Goal: Navigation & Orientation: Find specific page/section

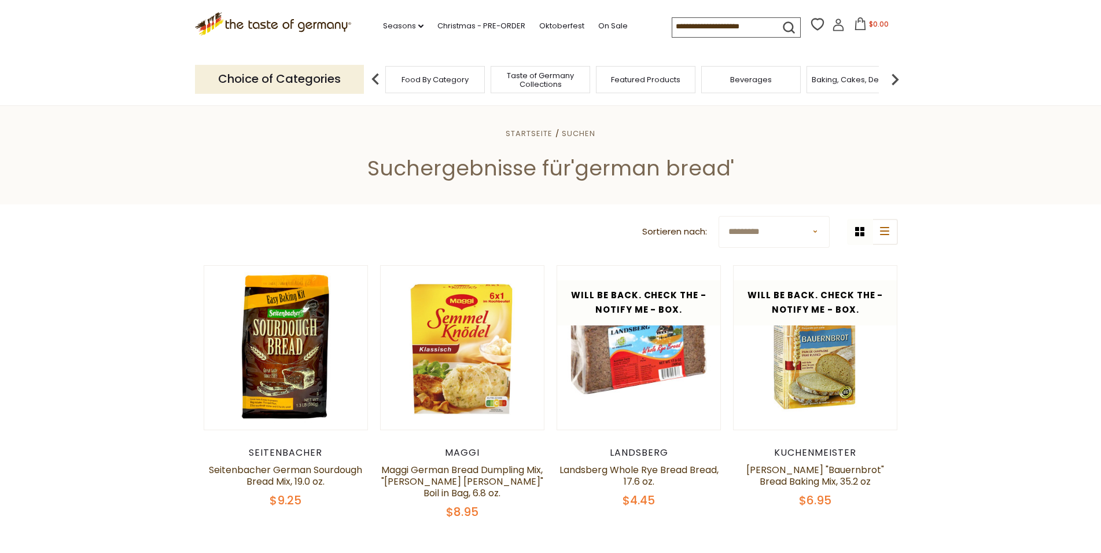
scroll to position [216, 0]
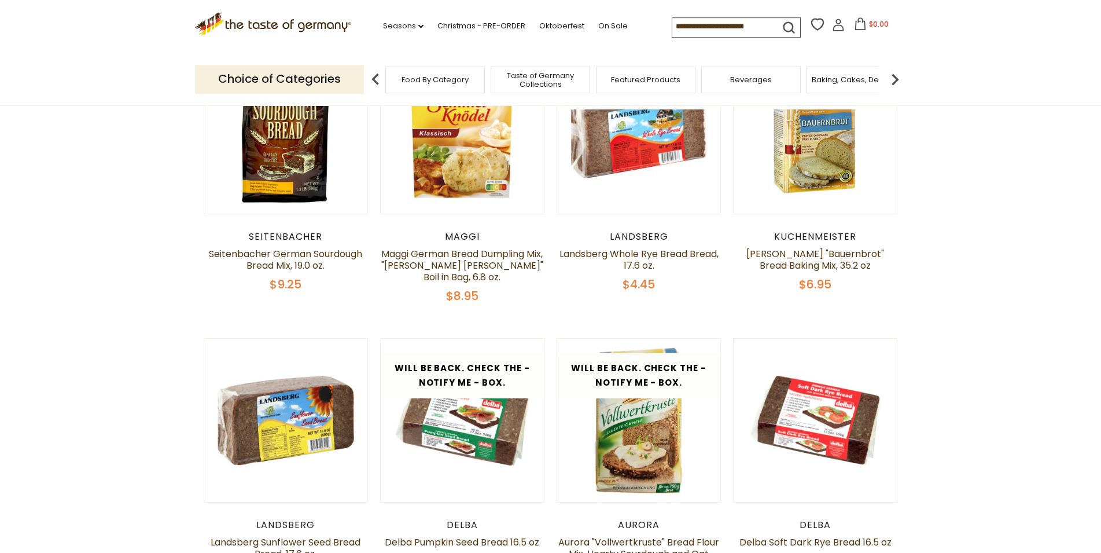
click at [672, 25] on input at bounding box center [721, 26] width 98 height 16
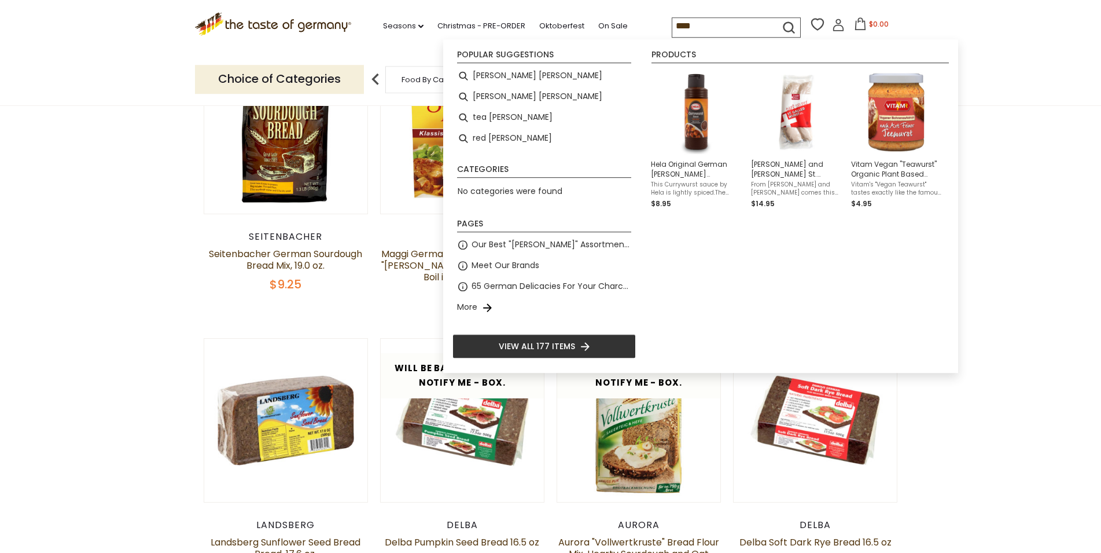
type input "*****"
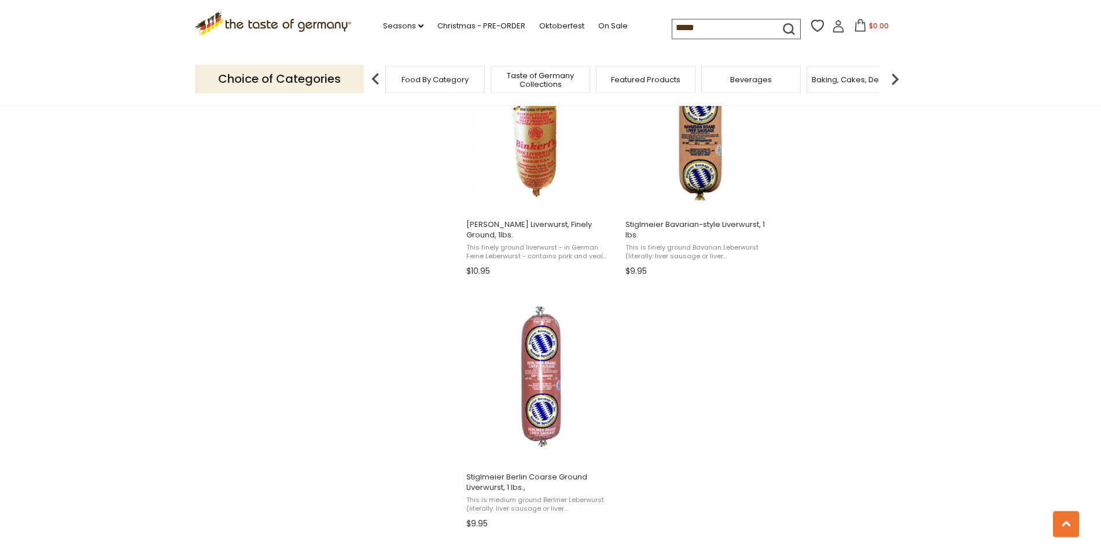
scroll to position [1888, 0]
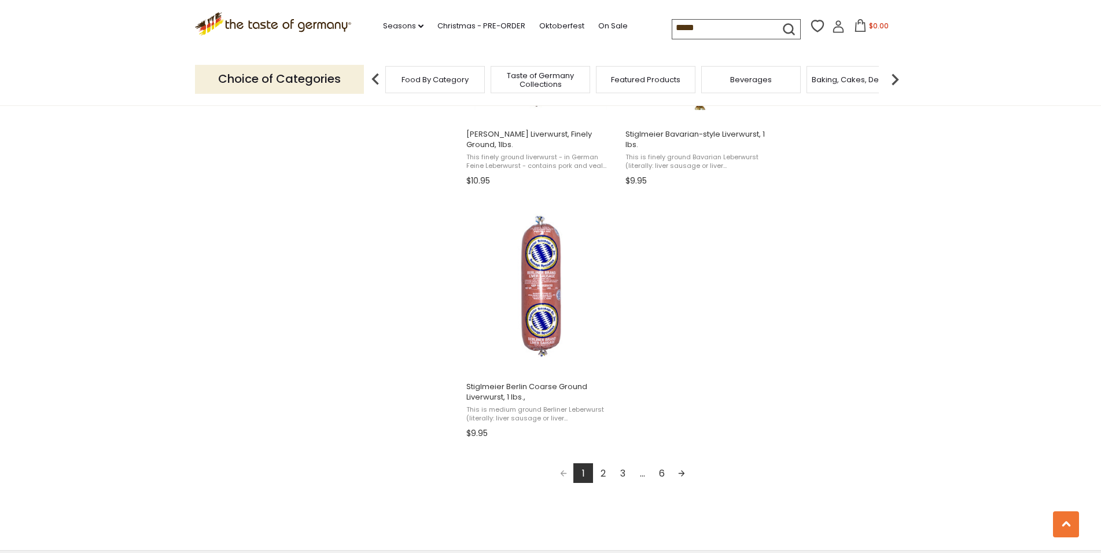
click at [606, 472] on link "2" at bounding box center [603, 473] width 20 height 20
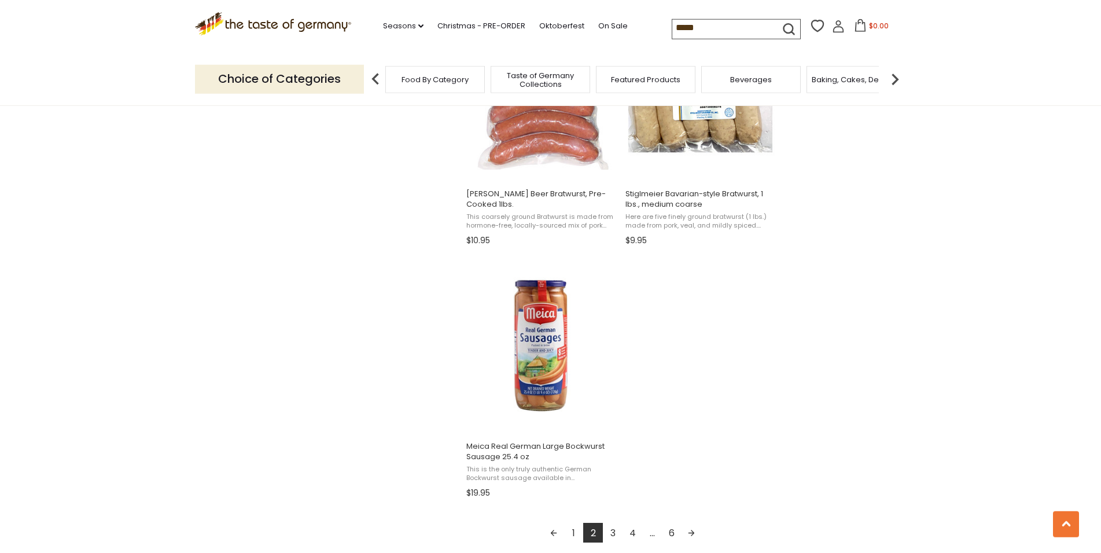
scroll to position [1888, 0]
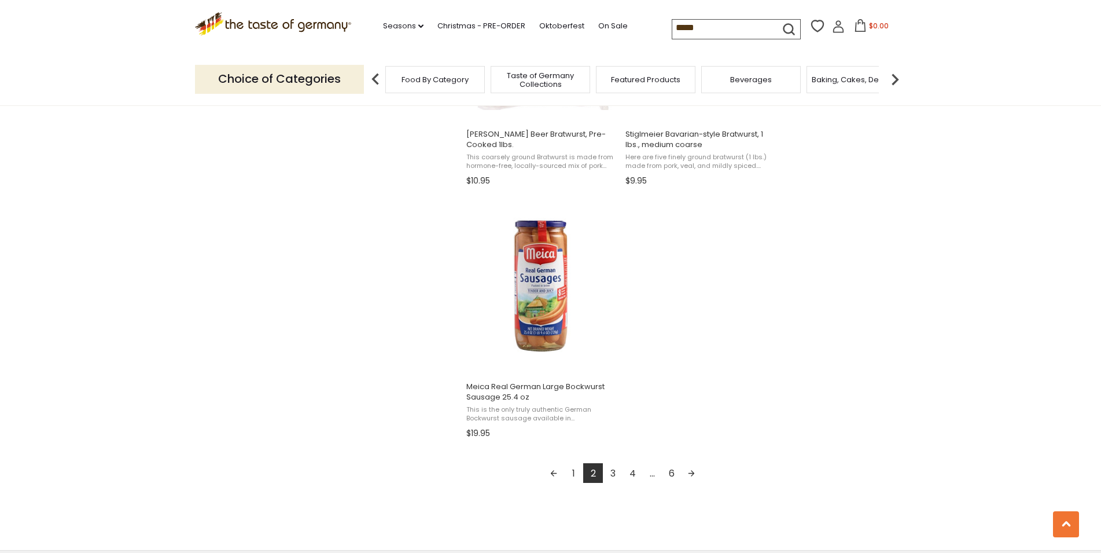
click at [611, 473] on link "3" at bounding box center [613, 473] width 20 height 20
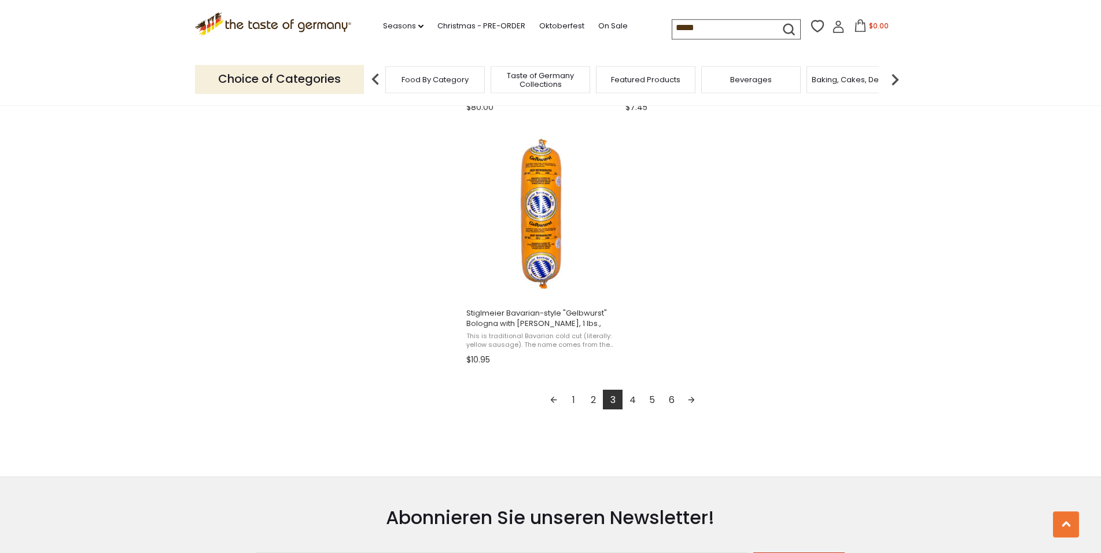
scroll to position [1947, 0]
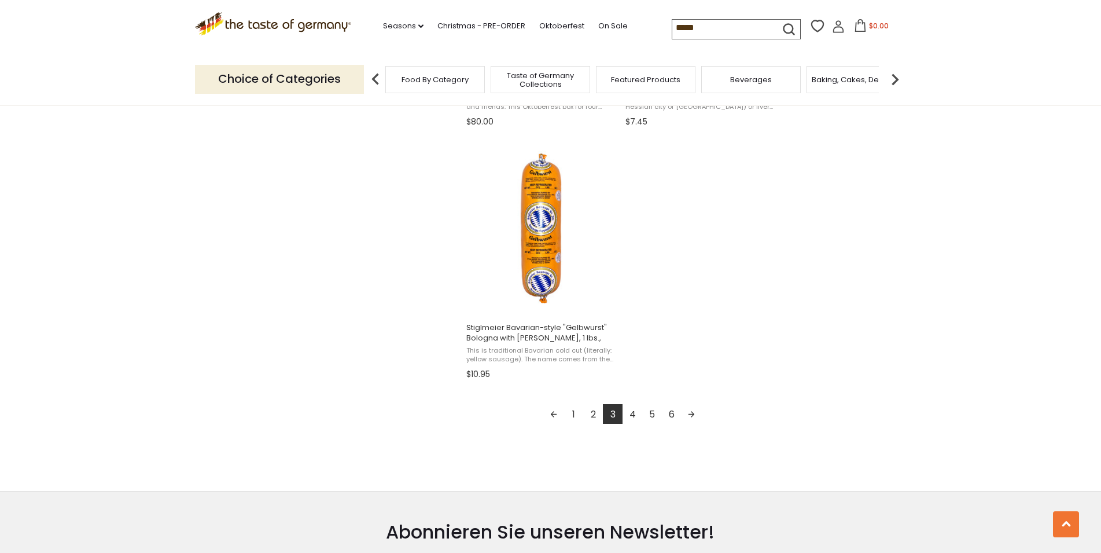
click at [633, 415] on link "4" at bounding box center [633, 414] width 20 height 20
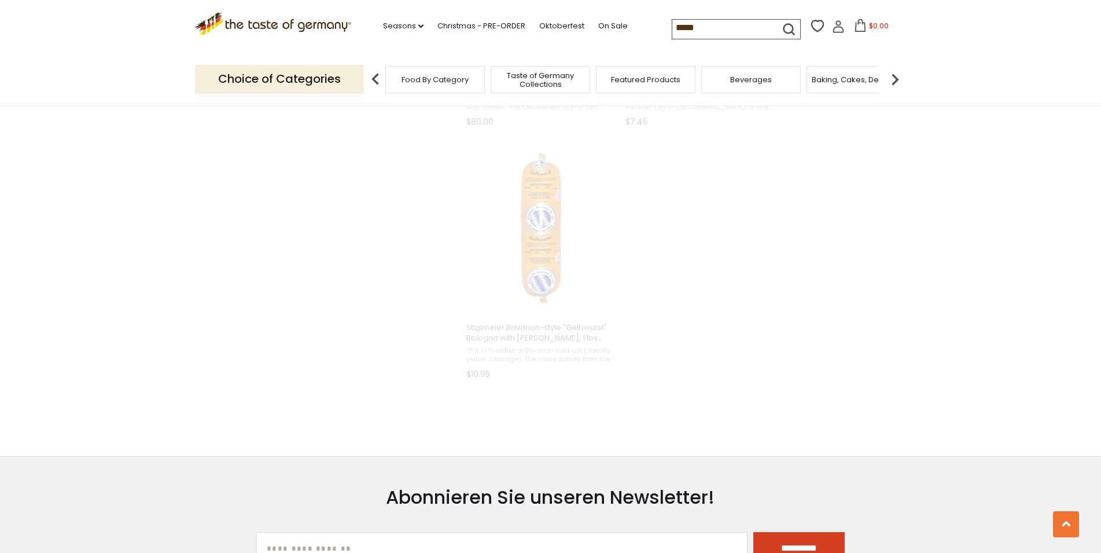
scroll to position [651, 0]
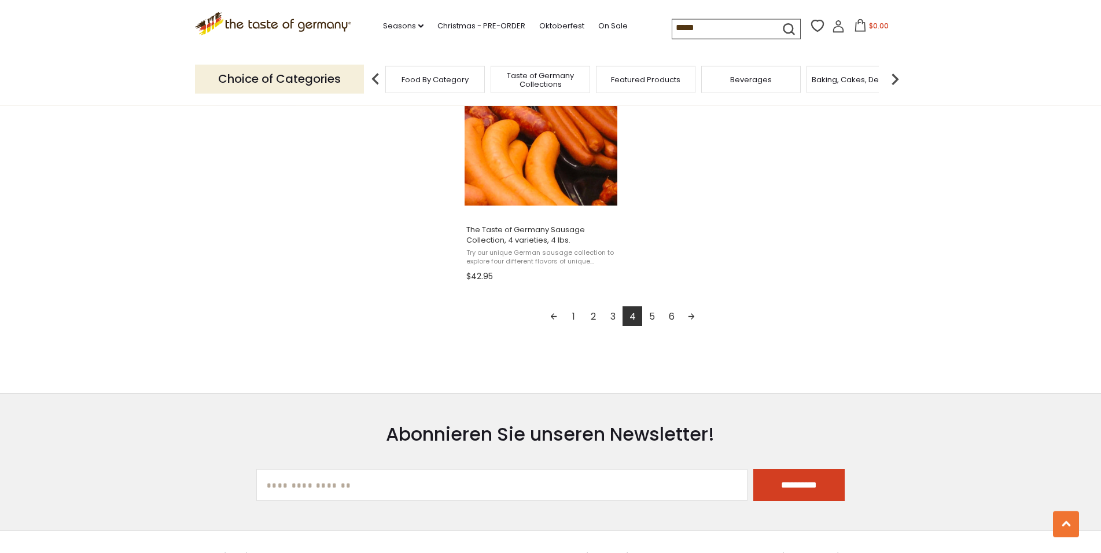
scroll to position [2066, 0]
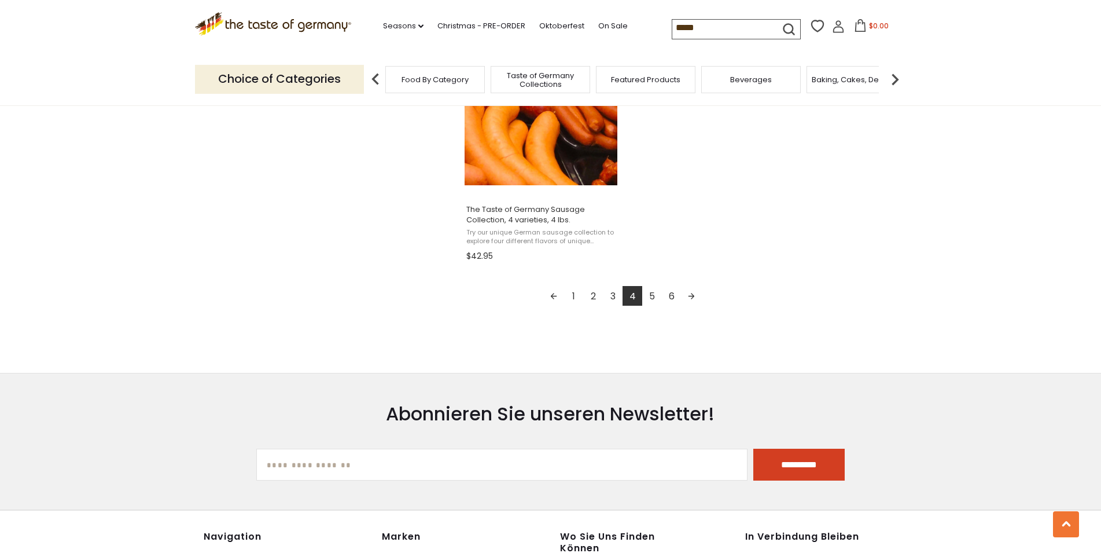
click at [654, 294] on link "5" at bounding box center [652, 296] width 20 height 20
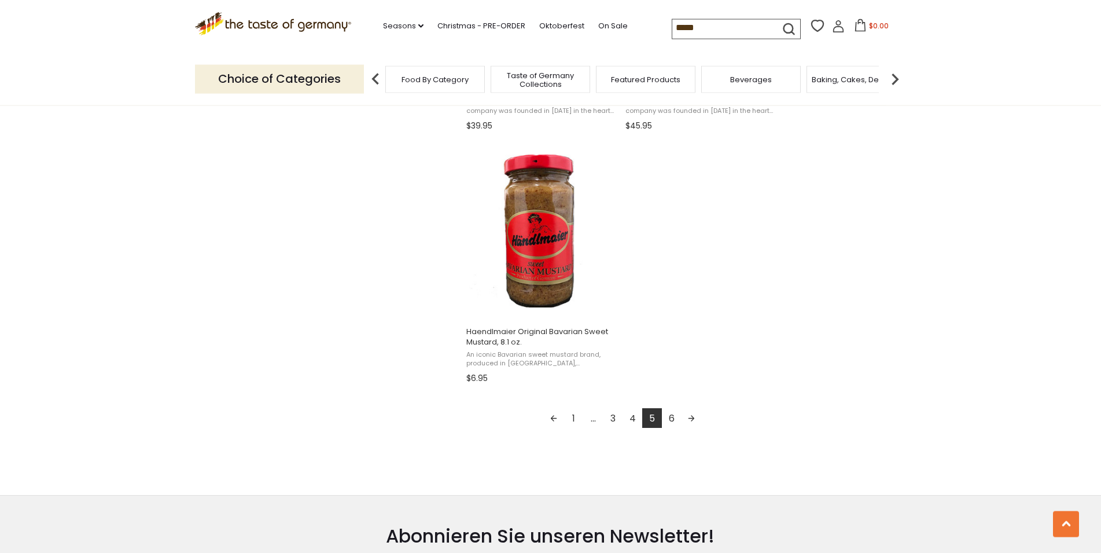
scroll to position [1947, 0]
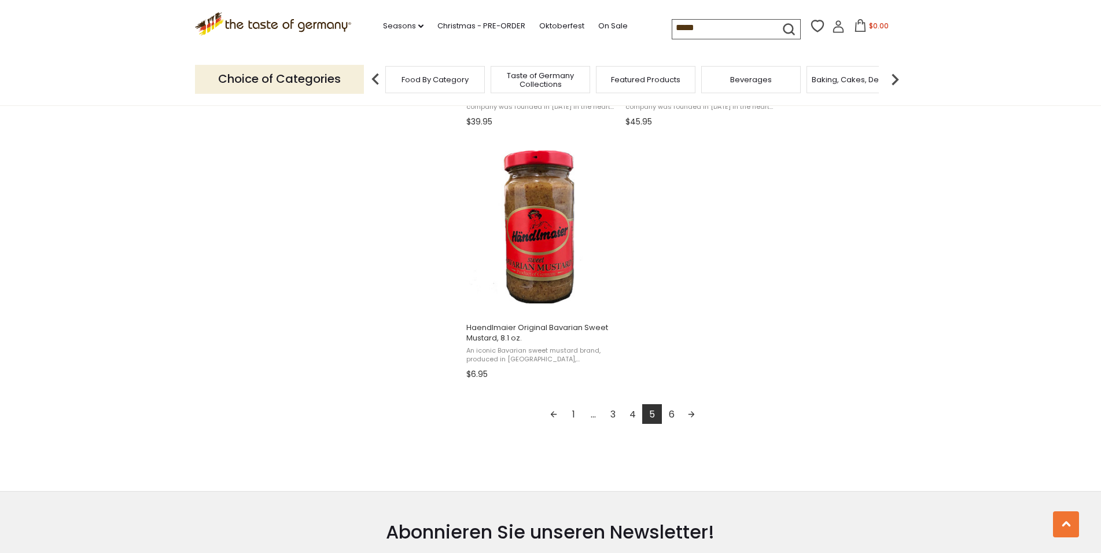
click at [676, 416] on link "6" at bounding box center [672, 414] width 20 height 20
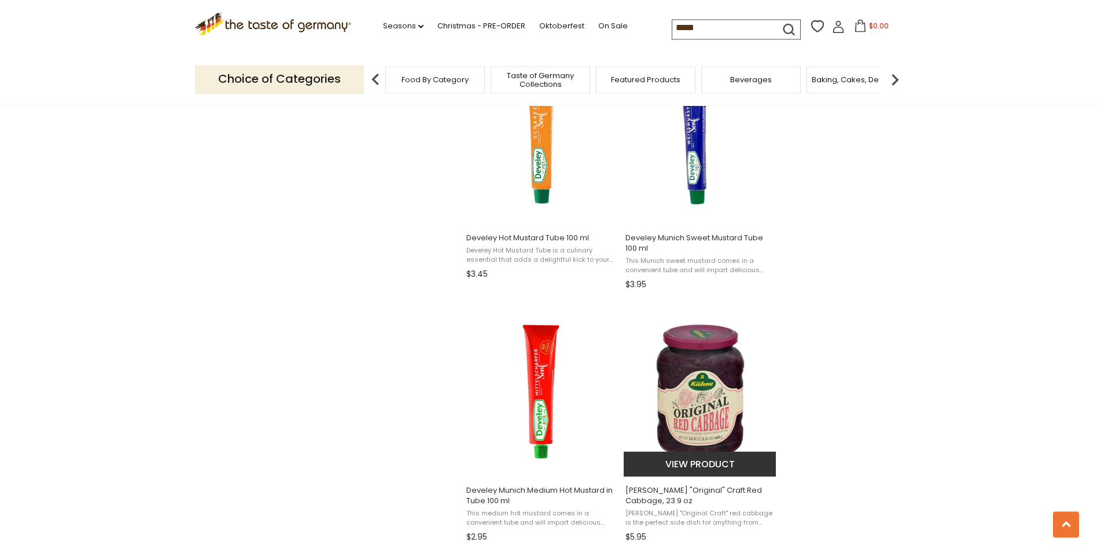
scroll to position [1416, 0]
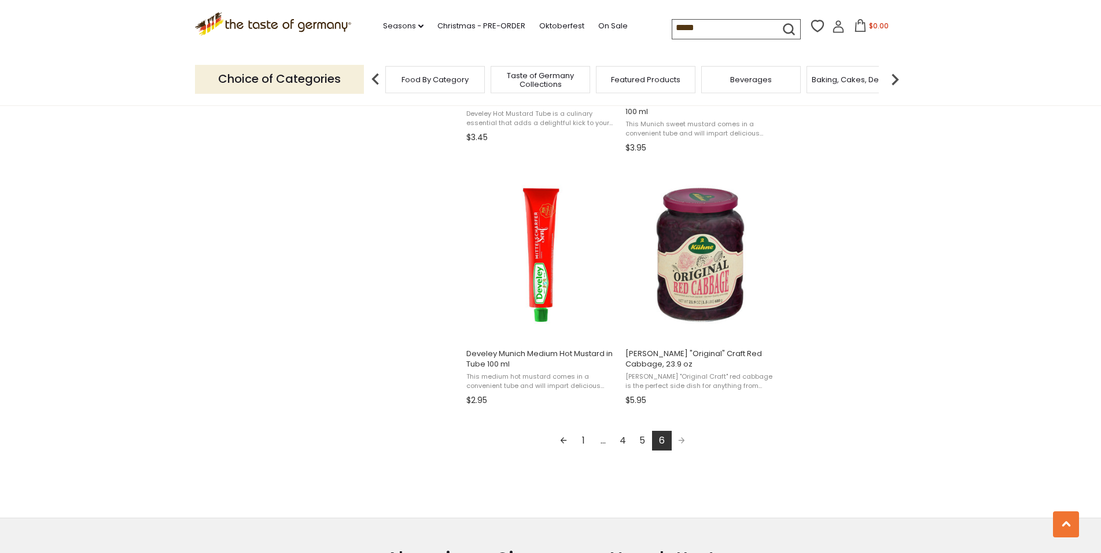
click at [679, 441] on span "Pagination" at bounding box center [682, 440] width 20 height 20
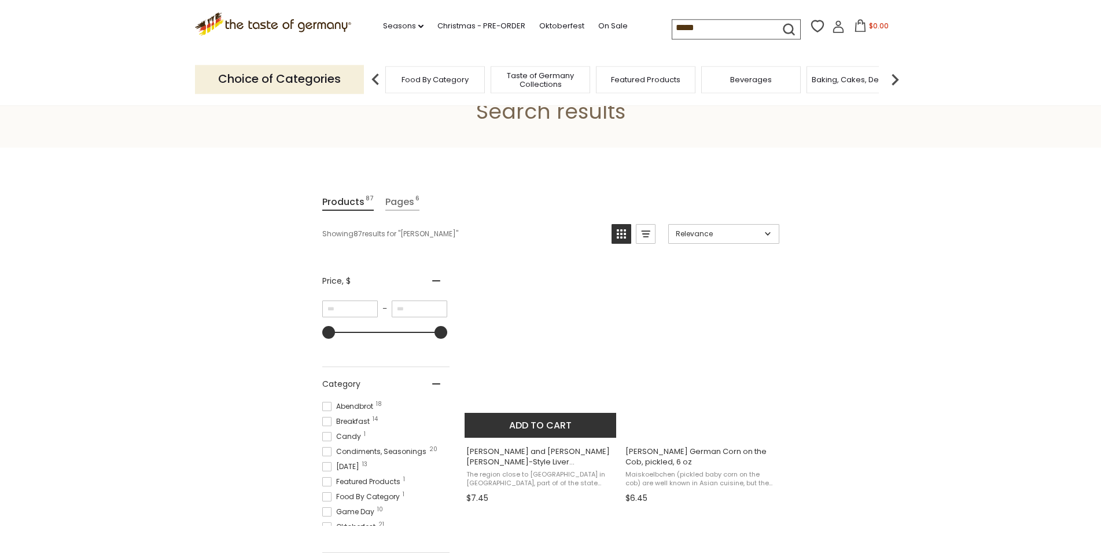
scroll to position [0, 0]
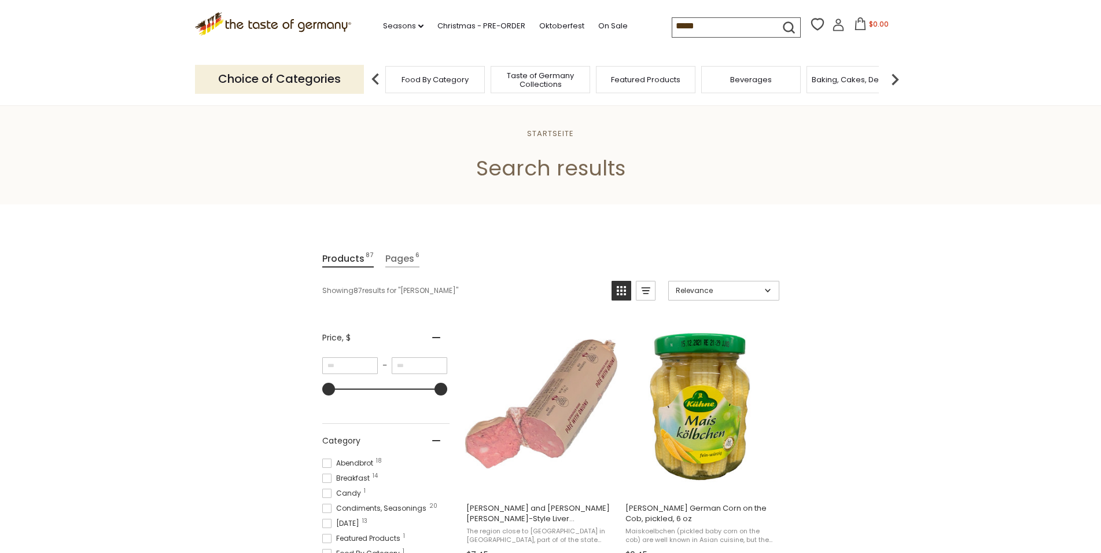
click at [753, 81] on span "Beverages" at bounding box center [751, 79] width 42 height 9
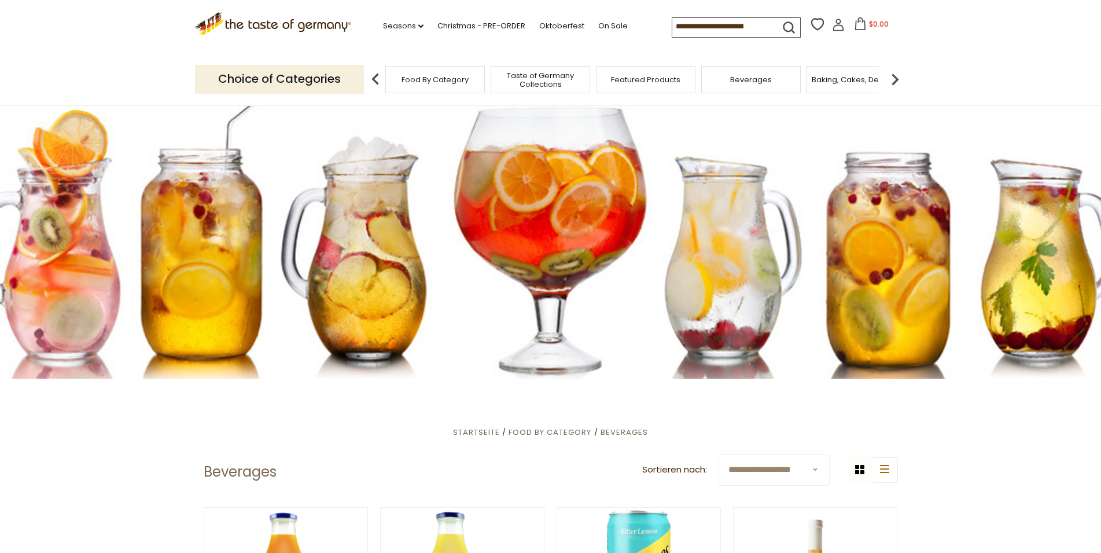
click at [862, 76] on span "Baking, Cakes, Desserts" at bounding box center [857, 79] width 90 height 9
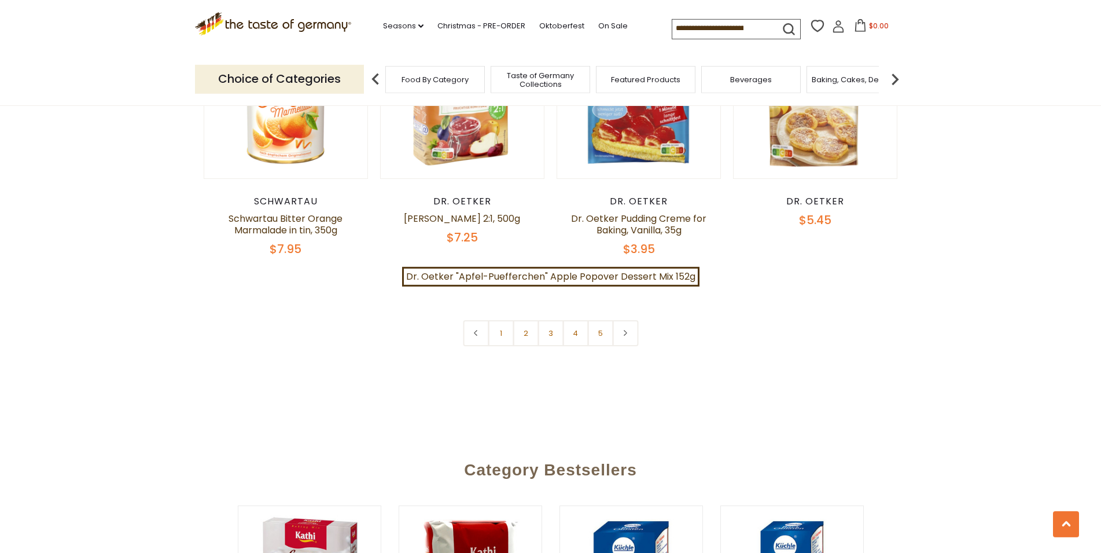
scroll to position [2715, 0]
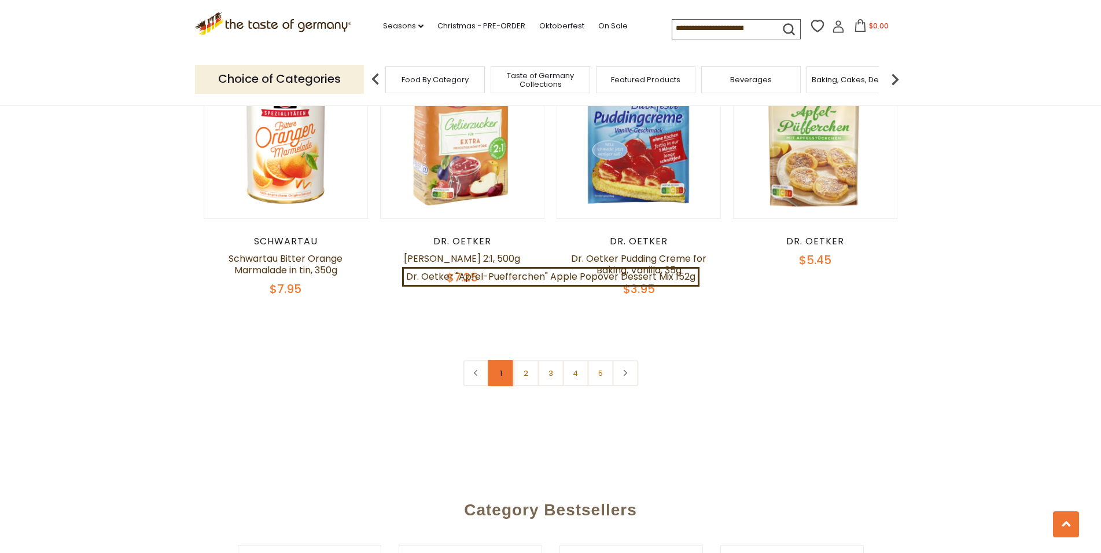
click at [503, 361] on link "1" at bounding box center [501, 373] width 26 height 26
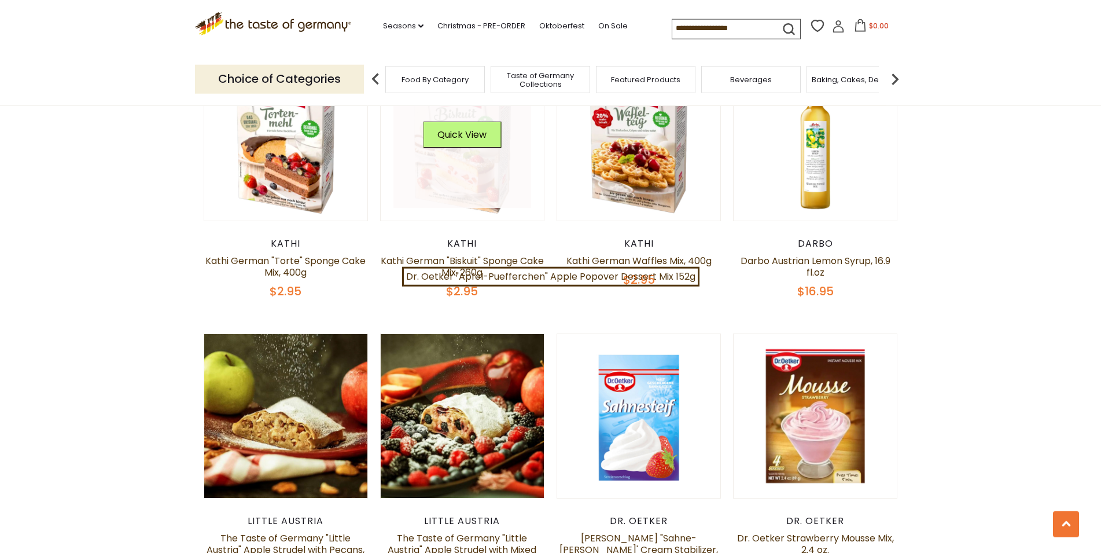
scroll to position [1575, 0]
